Goal: Find contact information: Find contact information

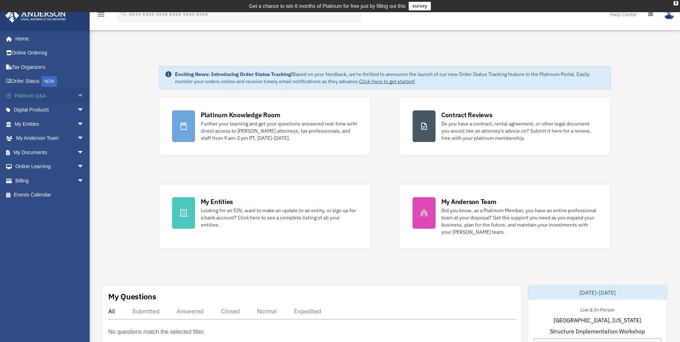
click at [77, 98] on span "arrow_drop_down" at bounding box center [84, 96] width 14 height 15
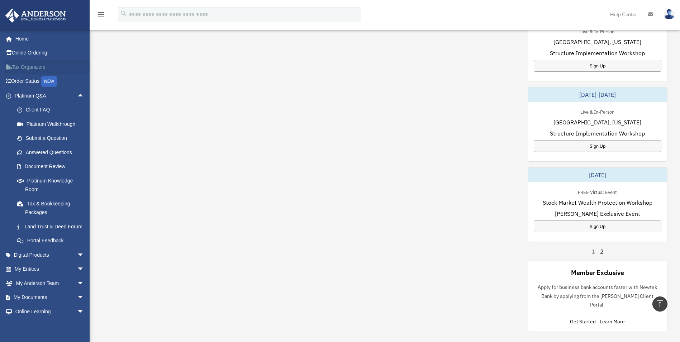
click at [33, 67] on link "Tax Organizers" at bounding box center [50, 67] width 90 height 14
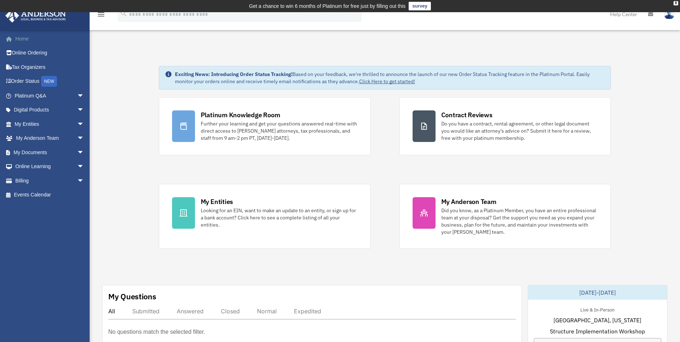
click at [18, 40] on link "Home" at bounding box center [50, 39] width 90 height 14
click at [56, 152] on link "My Documents arrow_drop_down" at bounding box center [50, 152] width 90 height 14
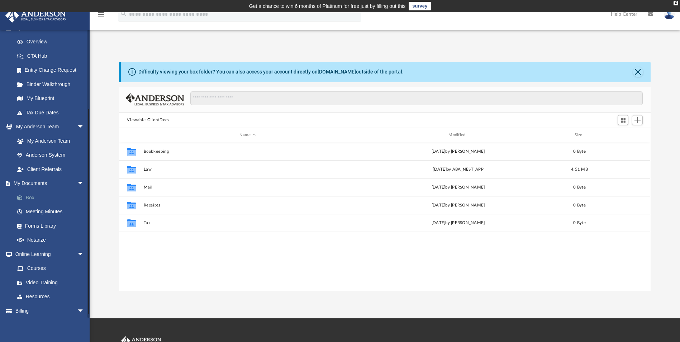
scroll to position [108, 0]
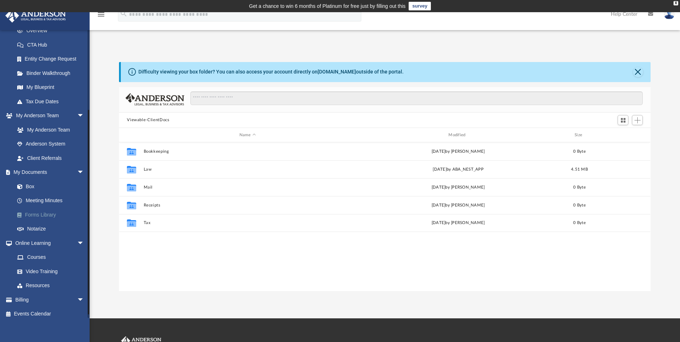
click at [47, 216] on link "Forms Library" at bounding box center [52, 215] width 85 height 14
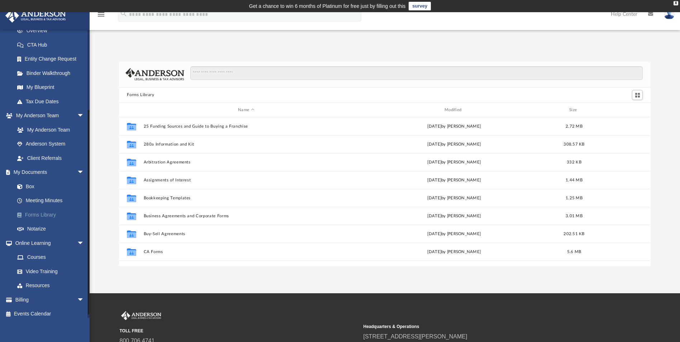
scroll to position [158, 526]
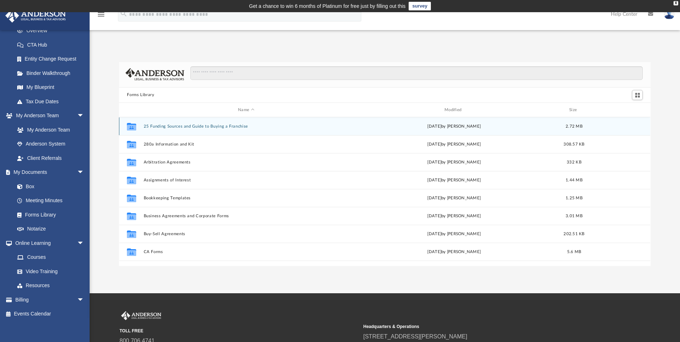
click at [171, 127] on button "25 Funding Sources and Guide to Buying a Franchise" at bounding box center [246, 126] width 205 height 5
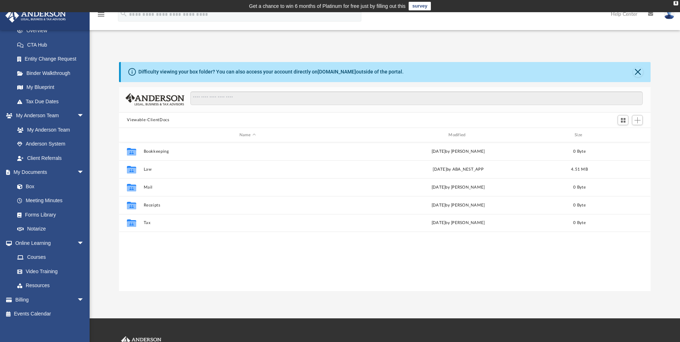
scroll to position [158, 526]
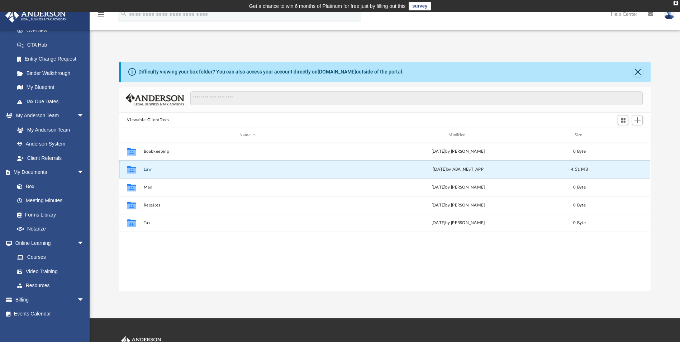
click at [149, 169] on button "Law" at bounding box center [248, 169] width 208 height 5
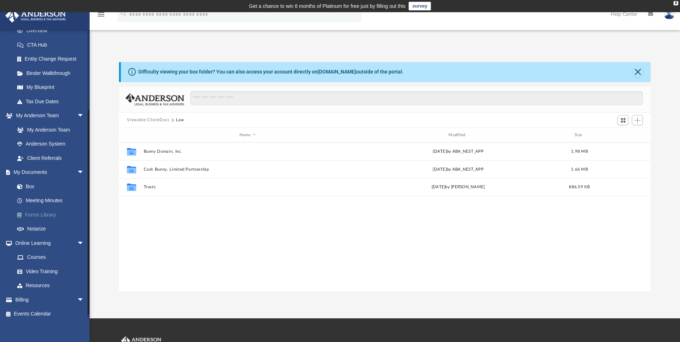
click at [25, 214] on span at bounding box center [23, 215] width 4 height 5
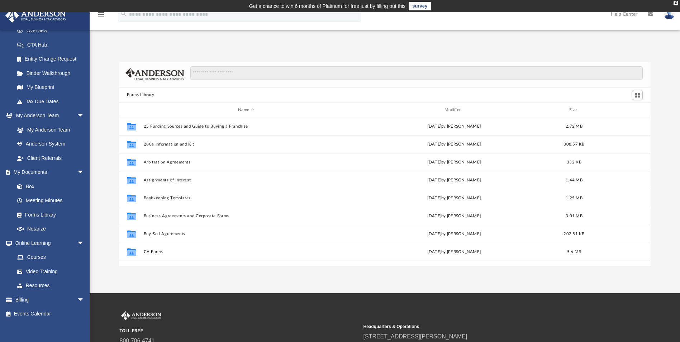
scroll to position [158, 526]
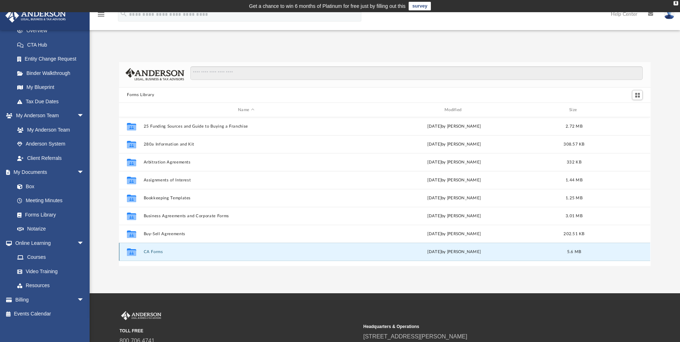
click at [148, 251] on button "CA Forms" at bounding box center [246, 251] width 205 height 5
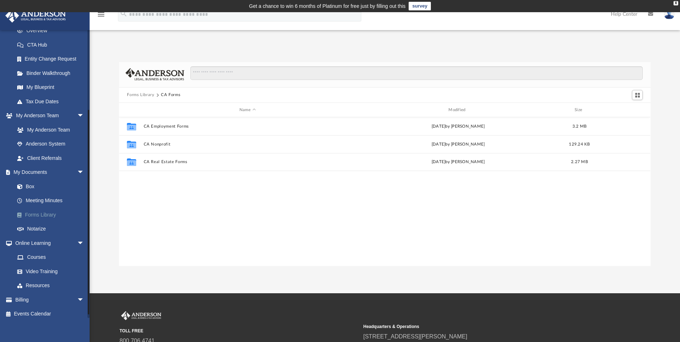
click at [37, 216] on link "Forms Library" at bounding box center [52, 215] width 85 height 14
click at [28, 216] on link "Forms Library" at bounding box center [52, 215] width 85 height 14
click at [139, 94] on button "Forms Library" at bounding box center [140, 95] width 27 height 6
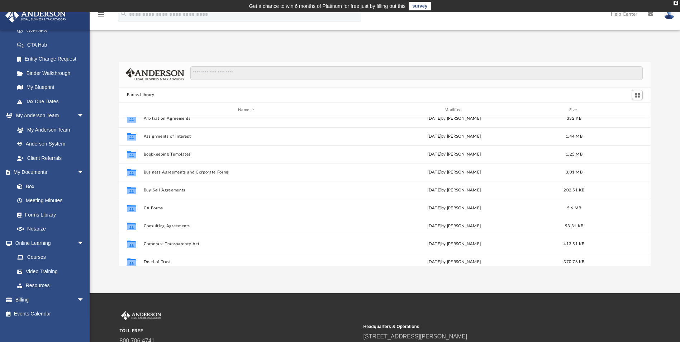
scroll to position [31, 0]
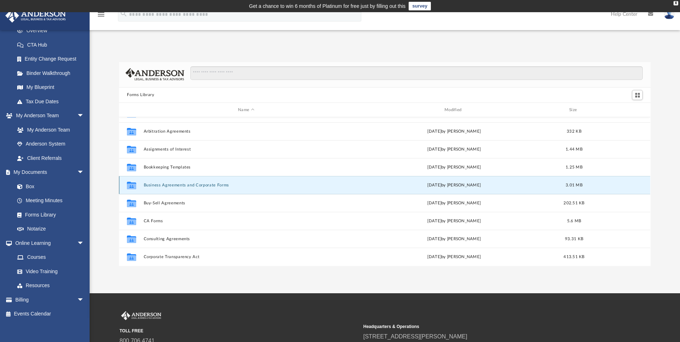
click at [177, 185] on button "Business Agreements and Corporate Forms" at bounding box center [246, 185] width 205 height 5
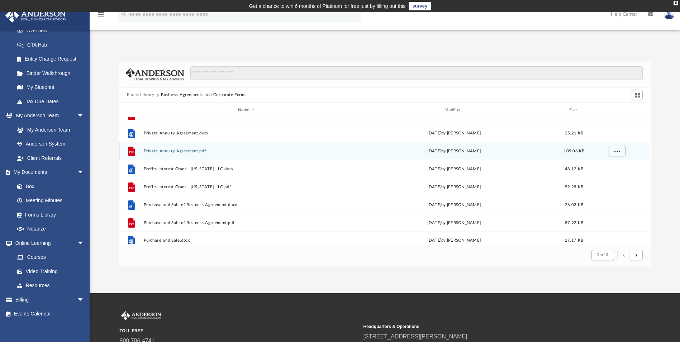
scroll to position [770, 0]
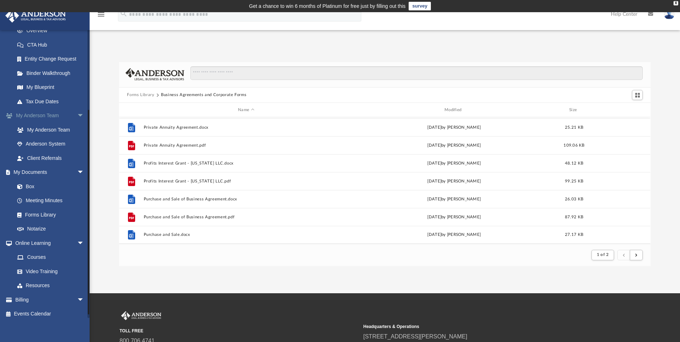
click at [38, 116] on link "My Anderson Team arrow_drop_down" at bounding box center [50, 116] width 90 height 14
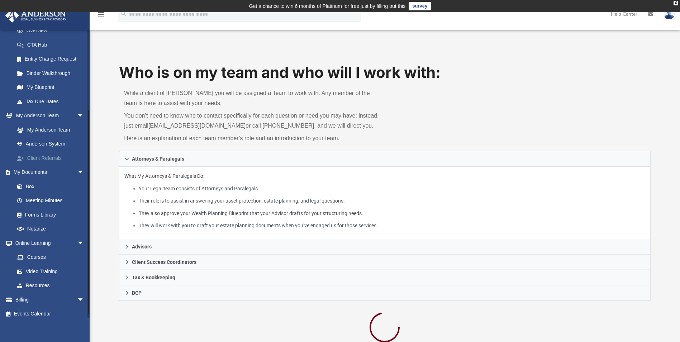
click at [77, 156] on link "Client Referrals" at bounding box center [52, 158] width 85 height 14
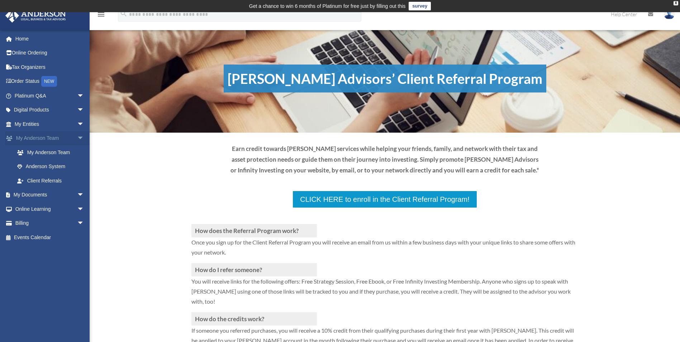
click at [34, 135] on link "My Anderson Team arrow_drop_down" at bounding box center [50, 138] width 90 height 14
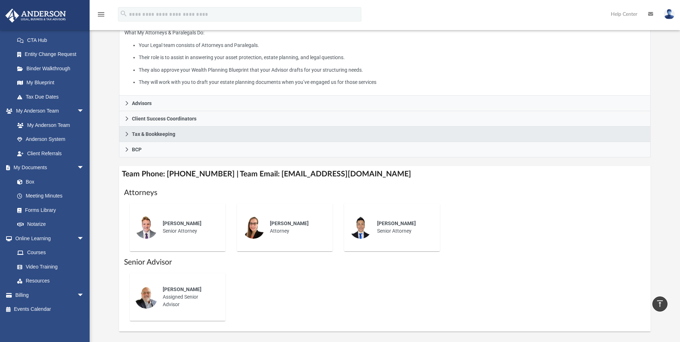
scroll to position [179, 0]
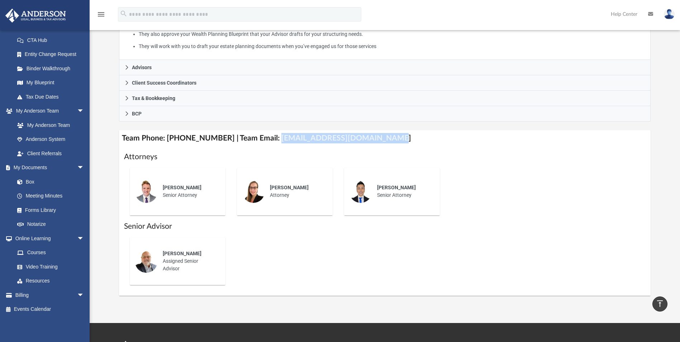
drag, startPoint x: 267, startPoint y: 138, endPoint x: 372, endPoint y: 138, distance: 105.4
click at [372, 138] on h4 "Team Phone: (725) 208-3130 | Team Email: myteam@andersonadvisors.com" at bounding box center [384, 138] width 531 height 16
copy h4 "myteam@andersonadvisors.com"
